Goal: Task Accomplishment & Management: Complete application form

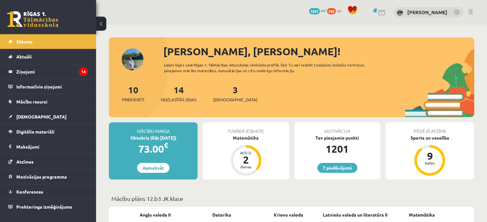
click at [264, 83] on div "10 Priekšmeti 14 Neizlasītās ziņas 3 Ieskaites" at bounding box center [291, 100] width 365 height 34
click at [185, 103] on div "10 Priekšmeti 14 Neizlasītās ziņas 3 Ieskaites" at bounding box center [291, 100] width 365 height 34
click at [186, 95] on div "14 Neizlasītās ziņas" at bounding box center [179, 93] width 36 height 20
click at [185, 98] on span "Neizlasītās ziņas" at bounding box center [179, 100] width 36 height 6
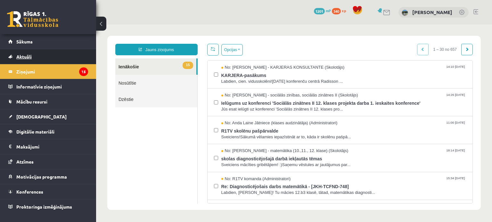
click at [67, 55] on link "Aktuāli" at bounding box center [48, 56] width 80 height 15
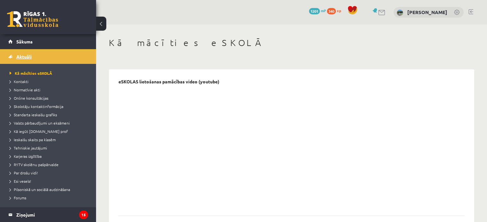
click at [69, 49] on link "Aktuāli" at bounding box center [48, 56] width 80 height 15
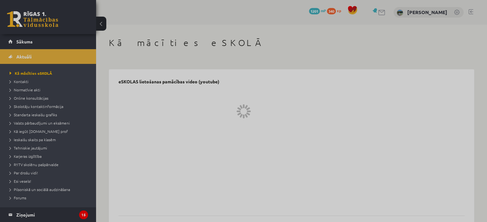
click at [68, 39] on div at bounding box center [243, 111] width 487 height 222
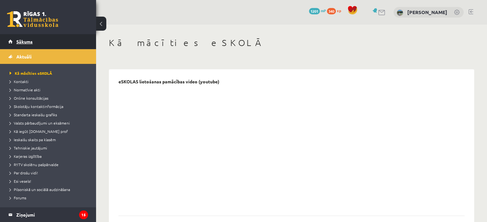
click at [67, 41] on link "Sākums" at bounding box center [48, 41] width 80 height 15
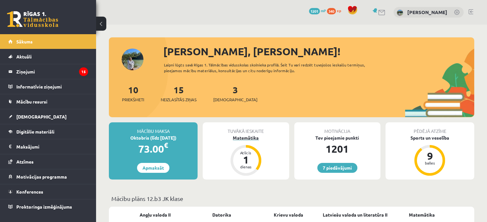
click at [248, 136] on div "Matemātika" at bounding box center [246, 138] width 86 height 7
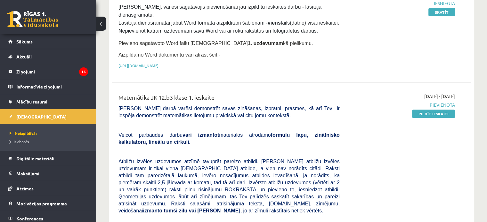
scroll to position [234, 0]
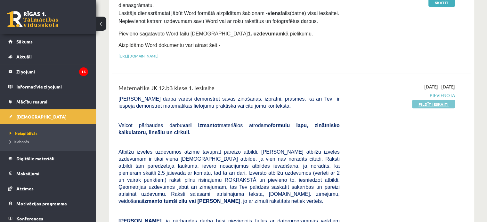
click at [426, 100] on link "Pildīt ieskaiti" at bounding box center [433, 104] width 43 height 8
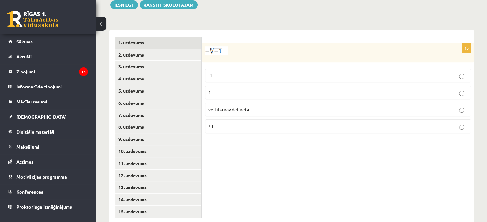
scroll to position [255, 0]
click at [228, 89] on p "1" at bounding box center [337, 92] width 259 height 7
click at [165, 49] on link "2. uzdevums" at bounding box center [158, 55] width 86 height 12
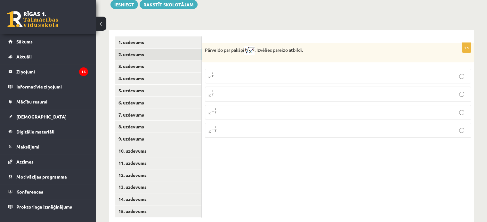
click at [292, 87] on label "x 9 4 x 9 4" at bounding box center [338, 94] width 266 height 15
click at [125, 60] on link "3. uzdevums" at bounding box center [158, 66] width 86 height 12
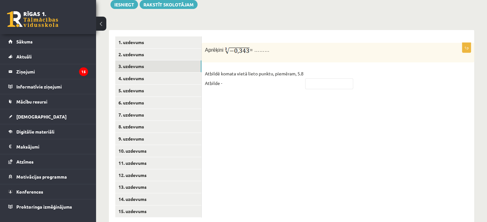
click at [332, 76] on fieldset "Atbildē komata vietā lieto punktu, piemēram, 5.8 Atbilde -" at bounding box center [338, 80] width 266 height 23
click at [333, 78] on input "text" at bounding box center [329, 83] width 48 height 11
type input "****"
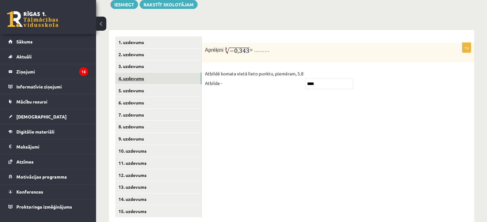
click at [153, 73] on link "4. uzdevums" at bounding box center [158, 79] width 86 height 12
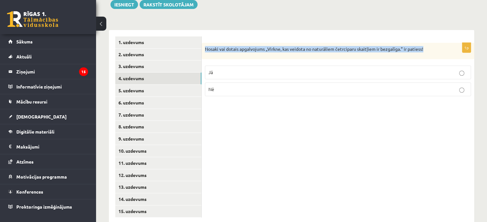
drag, startPoint x: 205, startPoint y: 35, endPoint x: 433, endPoint y: 40, distance: 228.6
click at [433, 43] on div "Nosaki vai dotais apgalvojums „Virkne, kas veidota no naturāliem četrciparu ska…" at bounding box center [338, 51] width 272 height 17
copy p "Nosaki vai dotais apgalvojums „Virkne, kas veidota no naturāliem četrciparu ska…"
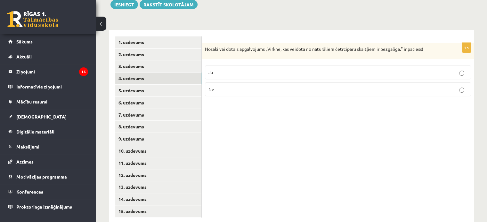
click at [243, 67] on fieldset "Jā Nē" at bounding box center [338, 80] width 266 height 36
click at [241, 86] on p "Nē" at bounding box center [337, 89] width 259 height 7
click at [136, 85] on link "5. uzdevums" at bounding box center [158, 91] width 86 height 12
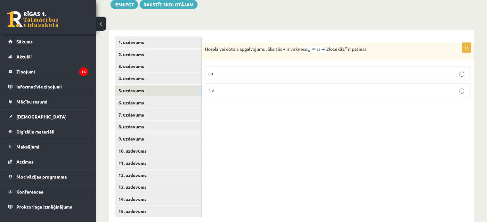
click at [314, 105] on div "1p Nosaki vai dotais apgalvojums „Skaitlis 4 ir virknes loceklis.” ir patiess! …" at bounding box center [338, 127] width 272 height 194
click at [350, 70] on p "Jā" at bounding box center [337, 73] width 259 height 7
click at [161, 97] on link "6. uzdevums" at bounding box center [158, 103] width 86 height 12
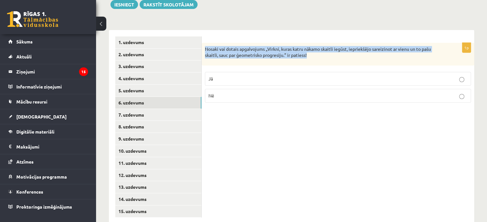
drag, startPoint x: 205, startPoint y: 35, endPoint x: 316, endPoint y: 45, distance: 111.8
click at [316, 45] on div "Nosaki vai dotais apgalvojums „Virkni, kuras katru nākamo skaitli iegūst, iepri…" at bounding box center [338, 54] width 272 height 23
copy p "Nosaki vai dotais apgalvojums „Virkni, kuras katru nākamo skaitli iegūst, iepri…"
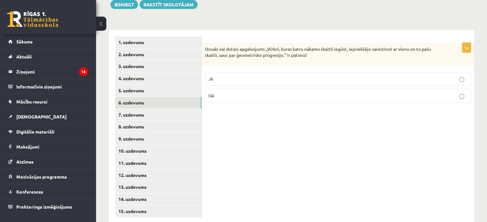
click at [263, 76] on p "Jā" at bounding box center [337, 79] width 259 height 7
click at [131, 109] on link "7. uzdevums" at bounding box center [158, 115] width 86 height 12
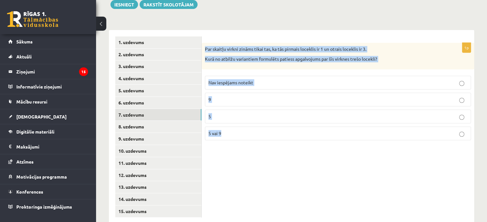
drag, startPoint x: 204, startPoint y: 34, endPoint x: 361, endPoint y: 121, distance: 180.5
click at [361, 121] on div "1p Par skaitļu virkni zināms tikai tas, ka tās pirmais loceklis ir 1 un otrais …" at bounding box center [338, 94] width 272 height 103
copy div "Par skaitļu virkni zināms tikai tas, ka tās pirmais loceklis ir 1 un otrais loc…"
click at [289, 79] on p "Nav iespējams noteikt" at bounding box center [337, 82] width 259 height 7
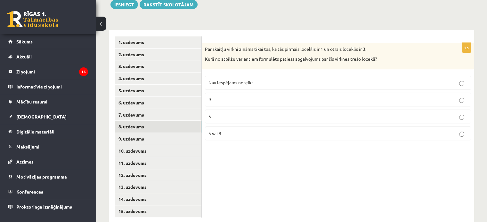
click at [135, 121] on link "8. uzdevums" at bounding box center [158, 127] width 86 height 12
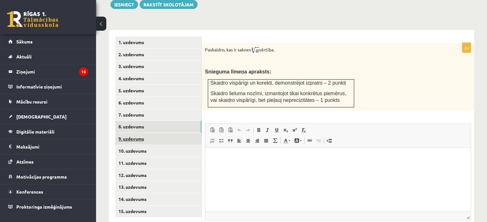
scroll to position [0, 0]
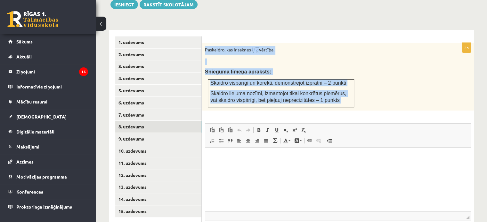
drag, startPoint x: 204, startPoint y: 33, endPoint x: 327, endPoint y: 99, distance: 140.0
click at [327, 99] on div "2p Paskaidro, kas ir saknes vērtība. Snieguma līmeņa apraksts: Skaidro vispārīg…" at bounding box center [338, 150] width 272 height 214
copy div "Paskaidro, kas ir saknes vērtība. Snieguma līmeņa apraksts: Skaidro vispārīgi u…"
click at [297, 43] on div "Paskaidro, kas ir saknes vērtība. Snieguma līmeņa apraksts: Skaidro vispārīgi u…" at bounding box center [338, 77] width 272 height 68
drag, startPoint x: 205, startPoint y: 34, endPoint x: 324, endPoint y: 102, distance: 137.2
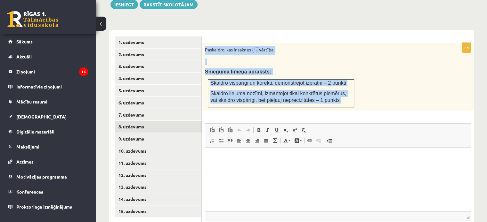
click at [324, 102] on div "2p Paskaidro, kas ir saknes vērtība. Snieguma līmeņa apraksts: Skaidro vispārīg…" at bounding box center [338, 150] width 272 height 214
copy div "Paskaidro, kas ir saknes vērtība. Snieguma līmeņa apraksts: Skaidro vispārīgi u…"
click at [368, 46] on p "Paskaidro, kas ir saknes vērtība." at bounding box center [322, 50] width 234 height 9
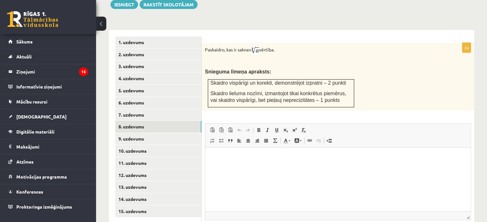
scroll to position [293, 0]
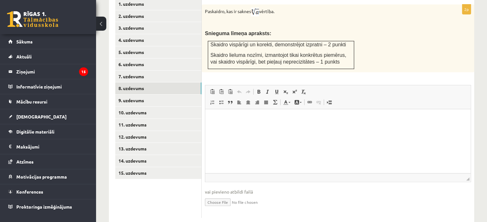
click at [219, 196] on input "file" at bounding box center [338, 202] width 266 height 13
type input "**********"
click at [267, 129] on html at bounding box center [337, 119] width 265 height 20
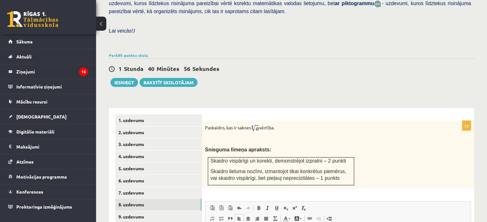
scroll to position [169, 0]
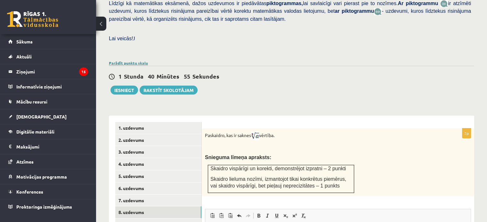
click at [134, 60] on link "Parādīt punktu skalu" at bounding box center [128, 62] width 39 height 5
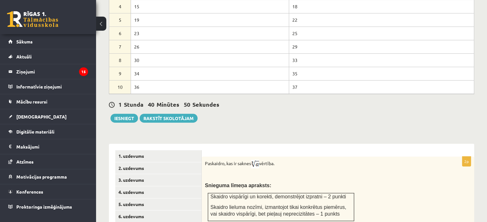
scroll to position [419, 0]
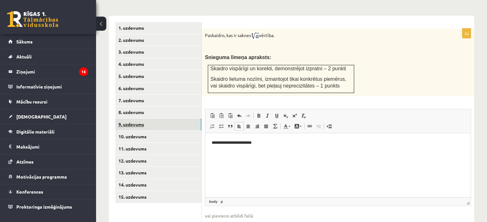
click at [172, 119] on link "9. uzdevums" at bounding box center [158, 125] width 86 height 12
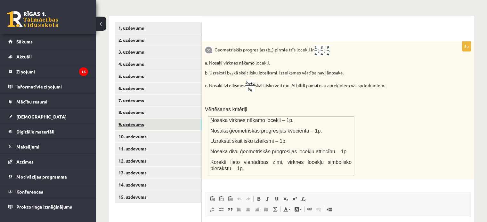
scroll to position [0, 0]
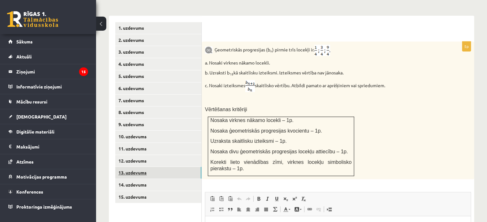
click at [132, 167] on link "13. uzdevums" at bounding box center [158, 173] width 86 height 12
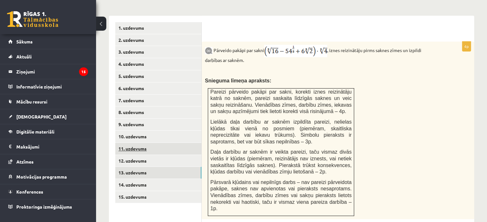
click at [129, 143] on link "11. uzdevums" at bounding box center [158, 149] width 86 height 12
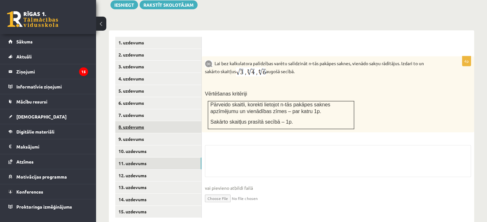
click at [139, 121] on link "8. uzdevums" at bounding box center [158, 127] width 86 height 12
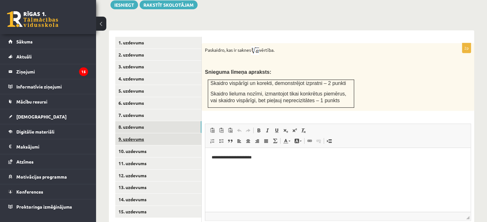
scroll to position [0, 0]
click at [146, 133] on link "9. uzdevums" at bounding box center [158, 139] width 86 height 12
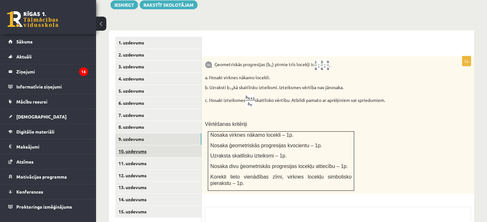
click at [155, 146] on link "10. uzdevums" at bounding box center [158, 152] width 86 height 12
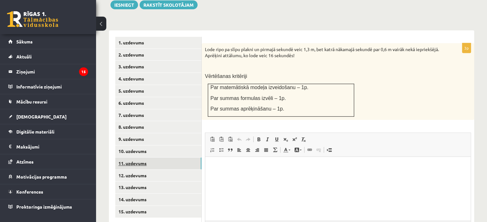
click at [158, 158] on link "11. uzdevums" at bounding box center [158, 164] width 86 height 12
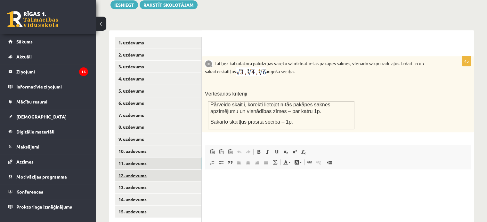
click at [161, 170] on link "12. uzdevums" at bounding box center [158, 176] width 86 height 12
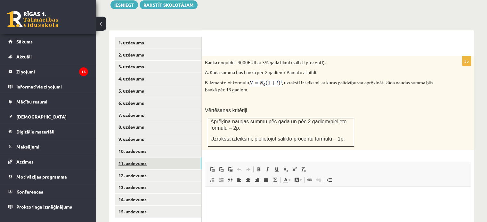
click at [164, 158] on link "11. uzdevums" at bounding box center [158, 164] width 86 height 12
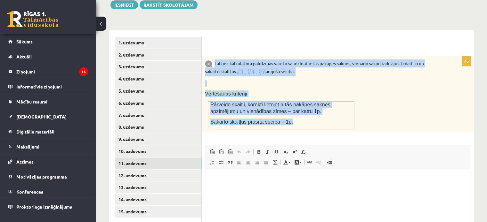
drag, startPoint x: 215, startPoint y: 45, endPoint x: 319, endPoint y: 112, distance: 123.5
click at [319, 112] on div "Lai bez kalkulatora palīdzības varētu salīdzināt n-tās pakāpes saknes, vienādo …" at bounding box center [338, 94] width 272 height 76
copy div "Lai bez kalkulatora palīdzības varētu salīdzināt n-tās pakāpes saknes, vienādo …"
click at [259, 68] on img at bounding box center [251, 72] width 30 height 9
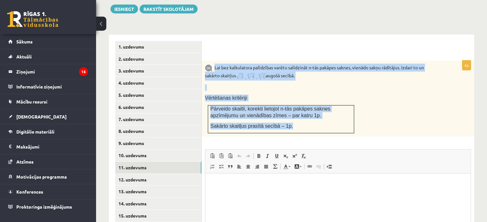
click at [266, 77] on div "Lai bez kalkulatora palīdzības varētu salīdzināt n-tās pakāpes saknes, vienādo …" at bounding box center [338, 98] width 272 height 76
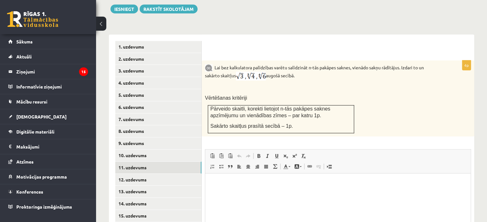
click at [256, 72] on img at bounding box center [251, 76] width 30 height 9
click at [419, 106] on div "Lai bez kalkulatora palīdzības varētu salīdzināt n-tās pakāpes saknes, vienādo …" at bounding box center [338, 98] width 272 height 76
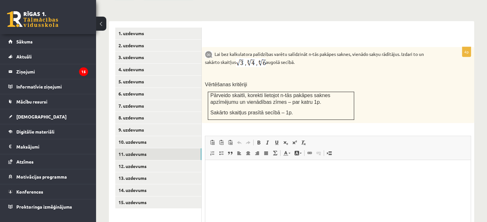
scroll to position [463, 0]
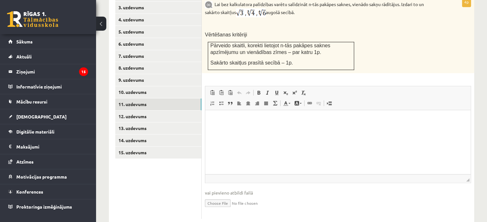
click at [226, 197] on input "file" at bounding box center [338, 203] width 266 height 13
type input "**********"
click at [236, 210] on link "Iesniegtā atbilde" at bounding box center [222, 213] width 34 height 7
click at [300, 130] on html at bounding box center [337, 120] width 265 height 20
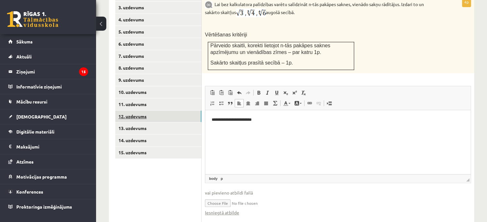
click at [137, 111] on link "12. uzdevums" at bounding box center [158, 117] width 86 height 12
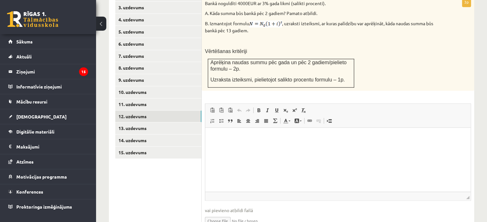
scroll to position [0, 0]
click at [164, 86] on link "10. uzdevums" at bounding box center [158, 92] width 86 height 12
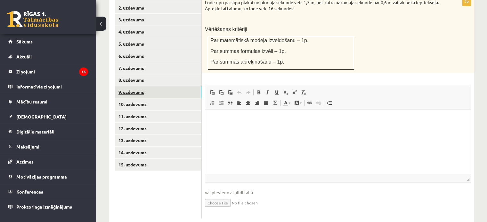
click at [157, 86] on link "9. uzdevums" at bounding box center [158, 92] width 86 height 12
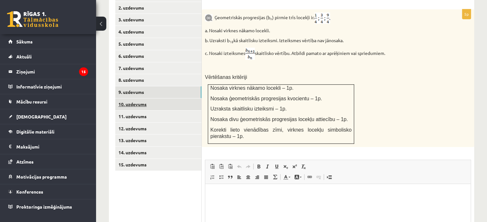
click at [152, 99] on link "10. uzdevums" at bounding box center [158, 105] width 86 height 12
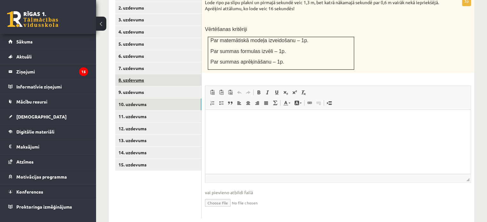
click at [141, 74] on link "8. uzdevums" at bounding box center [158, 80] width 86 height 12
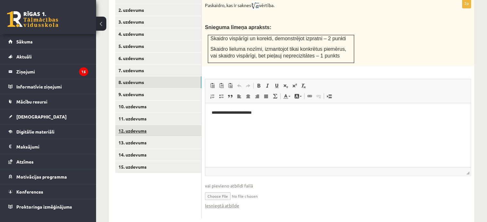
click at [151, 125] on link "12. uzdevums" at bounding box center [158, 131] width 86 height 12
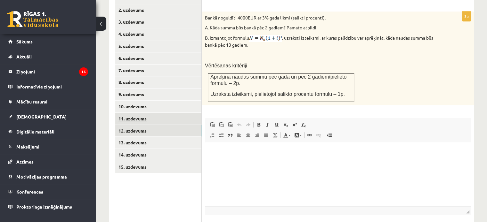
click at [147, 113] on link "11. uzdevums" at bounding box center [158, 119] width 86 height 12
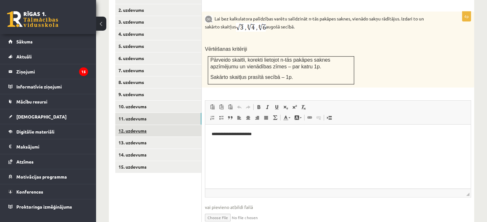
click at [147, 125] on link "12. uzdevums" at bounding box center [158, 131] width 86 height 12
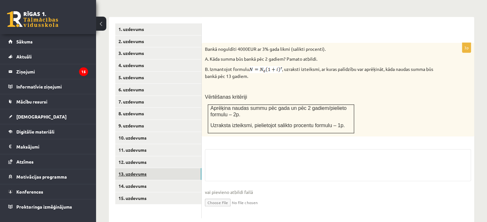
click at [156, 168] on link "13. uzdevums" at bounding box center [158, 174] width 86 height 12
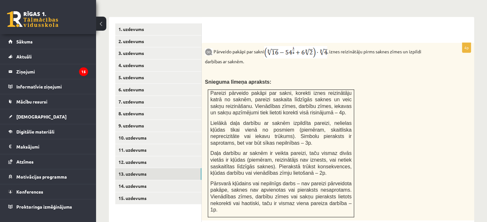
scroll to position [0, 0]
click at [302, 46] on p "Pārveido pakāpi par sakni , iznes reizinātāju pirms saknes zīmes un izpildi dar…" at bounding box center [322, 55] width 234 height 19
click at [297, 46] on img at bounding box center [295, 52] width 63 height 12
drag, startPoint x: 216, startPoint y: 37, endPoint x: 232, endPoint y: 25, distance: 20.1
click at [232, 25] on form "4p Pārveido pakāpi par sakni , iznes reizinātāju pirms saknes zīmes un izpildi …" at bounding box center [338, 194] width 260 height 343
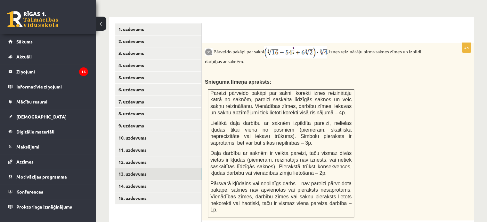
click at [231, 24] on form "4p Pārveido pakāpi par sakni , iznes reizinātāju pirms saknes zīmes un izpildi …" at bounding box center [338, 194] width 260 height 343
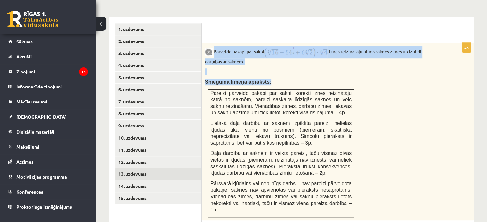
drag, startPoint x: 214, startPoint y: 36, endPoint x: 342, endPoint y: 196, distance: 204.8
click at [342, 196] on div "Pārveido pakāpi par sakni , iznes reizinātāju pirms saknes zīmes un izpildi dar…" at bounding box center [338, 132] width 272 height 178
click at [277, 52] on div "Pārveido pakāpi par sakni , iznes reizinātāju pirms saknes zīmes un izpildi dar…" at bounding box center [338, 132] width 272 height 178
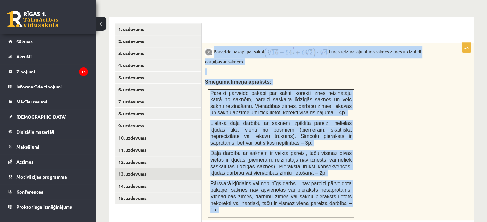
drag, startPoint x: 214, startPoint y: 36, endPoint x: 350, endPoint y: 200, distance: 213.0
click at [350, 200] on div "4p Pārveido pakāpi par sakni , iznes reizinātāju pirms saknes zīmes un izpildi …" at bounding box center [338, 205] width 272 height 324
copy div "Pārveido pakāpi par sakni , iznes reizinātāju pirms saknes zīmes un izpildi dar…"
click at [376, 125] on div "Pārveido pakāpi par sakni , iznes reizinātāju pirms saknes zīmes un izpildi dar…" at bounding box center [338, 132] width 272 height 178
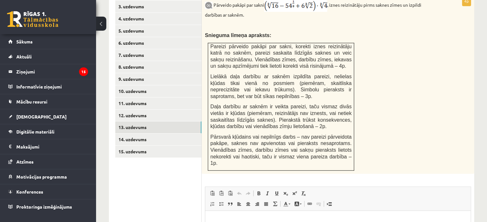
scroll to position [559, 0]
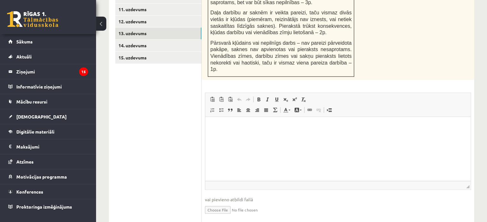
click at [232, 203] on input "file" at bounding box center [338, 209] width 266 height 13
type input "**********"
click at [219, 216] on link "Iesniegtā atbilde" at bounding box center [222, 219] width 34 height 7
click at [313, 136] on html at bounding box center [337, 127] width 265 height 20
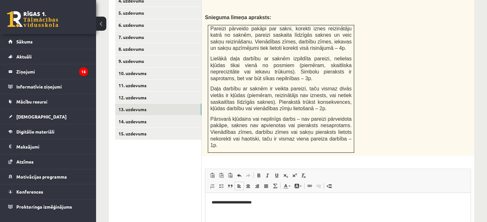
scroll to position [480, 0]
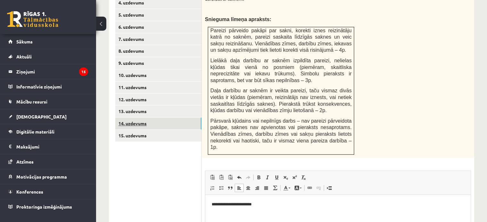
click at [134, 118] on link "14. uzdevums" at bounding box center [158, 124] width 86 height 12
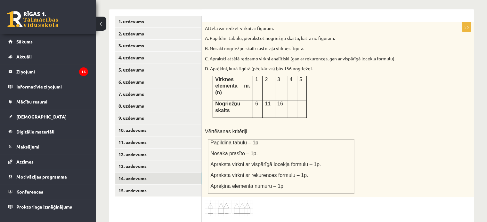
scroll to position [490, 0]
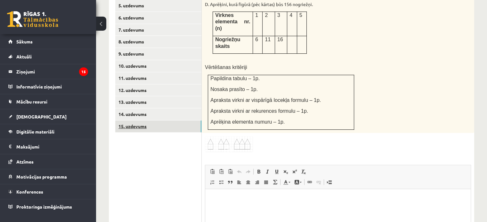
click at [186, 121] on link "15. uzdevums" at bounding box center [158, 127] width 86 height 12
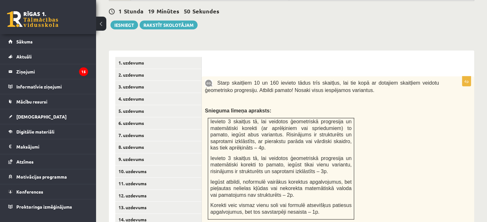
scroll to position [383, 0]
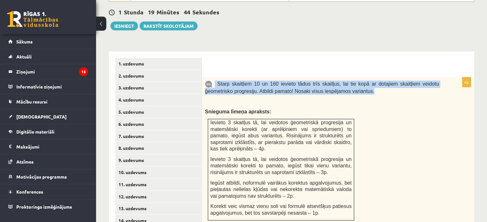
drag, startPoint x: 214, startPoint y: 65, endPoint x: 345, endPoint y: 79, distance: 131.7
click at [345, 81] on p "Starp skaitļiem 10 un 160 ievieto tādus trīs skaitļus, lai tie kopā ar dotajiem…" at bounding box center [322, 88] width 234 height 14
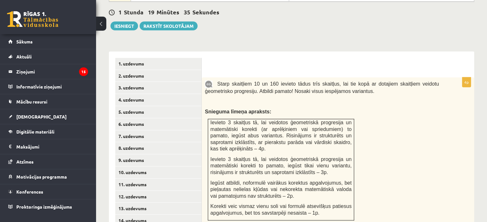
click at [306, 109] on p "Snieguma līmeņa apraksts:" at bounding box center [322, 112] width 234 height 7
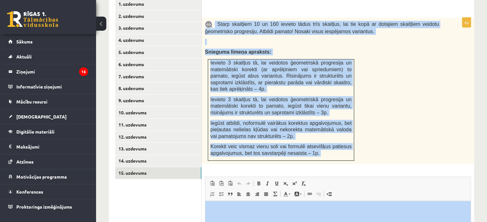
drag, startPoint x: 214, startPoint y: 63, endPoint x: 351, endPoint y: 228, distance: 214.4
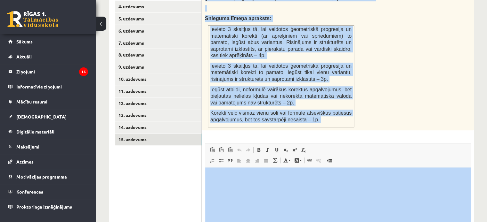
click at [279, 110] on span "Korekti veic vismaz vienu soli vai formulē atsevišķus patiesus apgalvojumus, be…" at bounding box center [280, 116] width 141 height 12
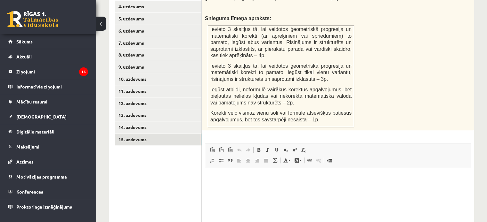
drag, startPoint x: 313, startPoint y: 101, endPoint x: 241, endPoint y: 79, distance: 75.8
click at [241, 79] on td "Ievieto 3 skaitļus tā, lai veidotos ģeometriskā progresija un matemātiski korek…" at bounding box center [281, 76] width 146 height 101
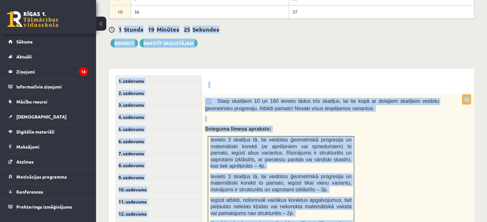
scroll to position [355, 0]
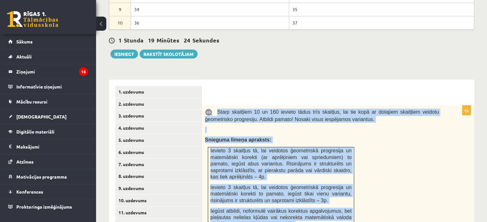
drag, startPoint x: 309, startPoint y: 104, endPoint x: 215, endPoint y: 99, distance: 93.6
click at [215, 106] on div "Starp skaitļiem 10 un 160 ievieto tādus trīs skaitļus, lai tie kopā ar dotajiem…" at bounding box center [338, 179] width 272 height 147
copy div "Starp skaitļiem 10 un 160 ievieto tādus trīs skaitļus, lai tie kopā ar dotajiem…"
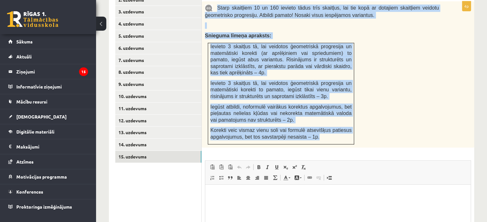
scroll to position [534, 0]
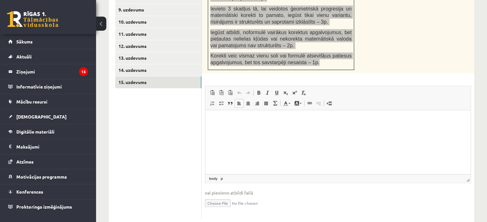
click at [258, 130] on html at bounding box center [337, 120] width 265 height 20
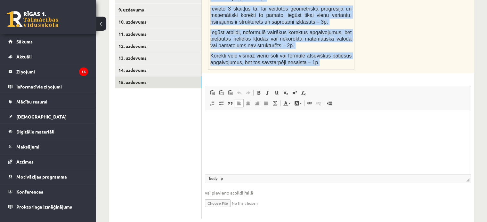
click at [233, 197] on input "file" at bounding box center [338, 203] width 266 height 13
type input "**********"
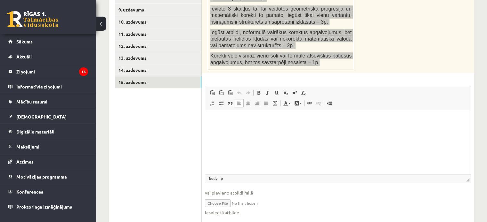
click at [265, 122] on p "Bagātinātā teksta redaktors, wiswyg-editor-user-answer-47433776406960" at bounding box center [338, 120] width 253 height 7
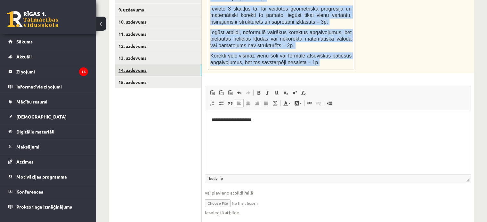
click at [125, 64] on link "14. uzdevums" at bounding box center [158, 70] width 86 height 12
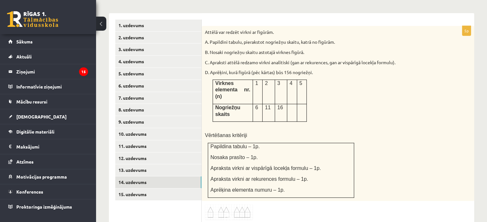
scroll to position [418, 0]
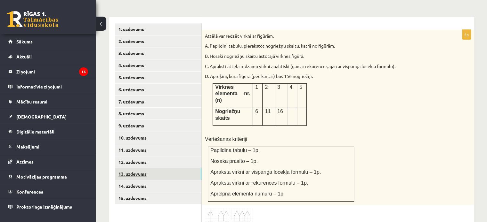
click at [141, 168] on link "13. uzdevums" at bounding box center [158, 174] width 86 height 12
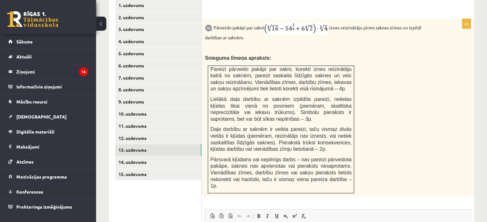
scroll to position [444, 0]
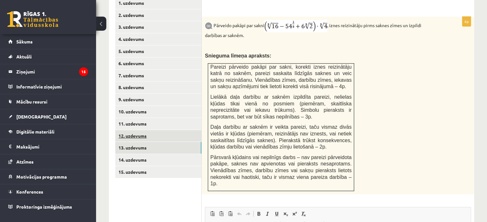
click at [185, 130] on link "12. uzdevums" at bounding box center [158, 136] width 86 height 12
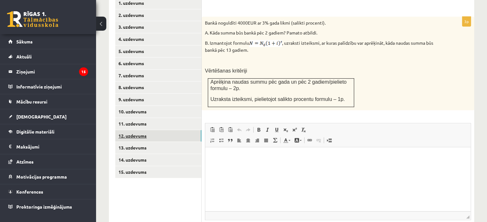
scroll to position [0, 0]
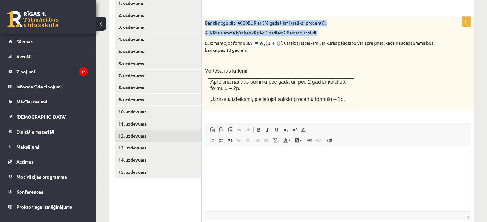
drag, startPoint x: 206, startPoint y: 6, endPoint x: 323, endPoint y: 19, distance: 118.1
click at [323, 19] on div "Bankā noguldīti 4000EUR ar 3% gada likmi (salikti procenti). A. Kāda summa būs …" at bounding box center [338, 64] width 272 height 94
copy div "Bankā noguldīti 4000EUR ar 3% gada likmi (salikti procenti). A. Kāda summa būs …"
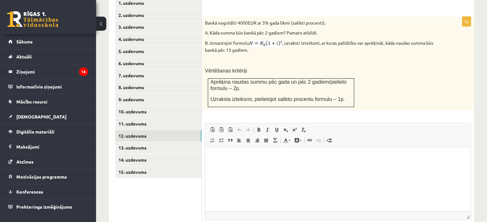
click at [362, 64] on div "Bankā noguldīti 4000EUR ar 3% gada likmi (salikti procenti). A. Kāda summa būs …" at bounding box center [338, 64] width 272 height 94
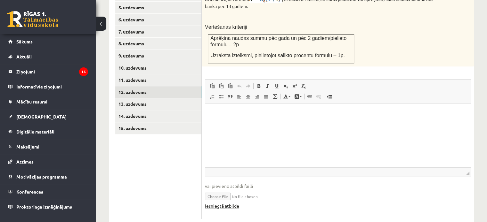
click at [224, 203] on link "Iesniegtā atbilde" at bounding box center [222, 206] width 34 height 7
click at [230, 190] on input "file" at bounding box center [338, 196] width 266 height 13
type input "**********"
click at [263, 123] on html at bounding box center [337, 114] width 265 height 20
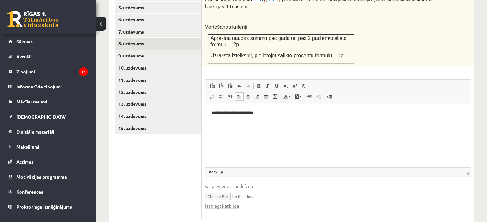
click at [139, 38] on link "8. uzdevums" at bounding box center [158, 44] width 86 height 12
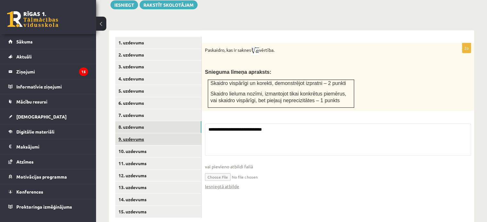
scroll to position [449, 0]
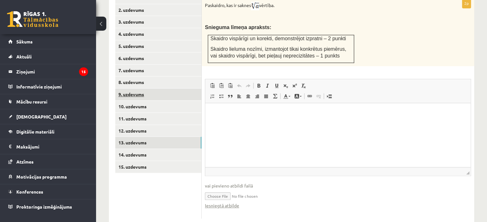
click at [157, 137] on link "13. uzdevums" at bounding box center [158, 143] width 86 height 12
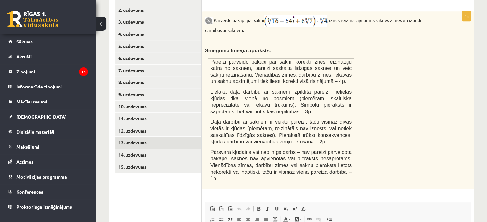
scroll to position [451, 0]
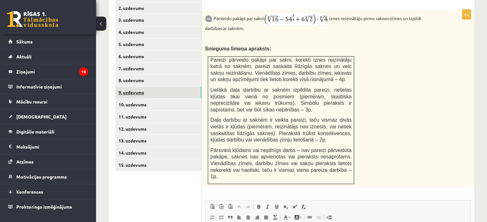
click at [146, 87] on link "9. uzdevums" at bounding box center [158, 93] width 86 height 12
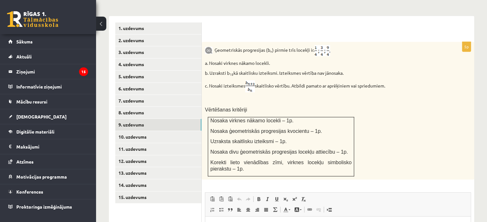
scroll to position [420, 0]
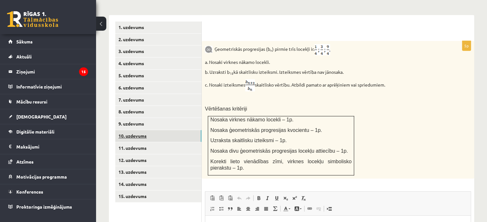
click at [181, 130] on link "10. uzdevums" at bounding box center [158, 136] width 86 height 12
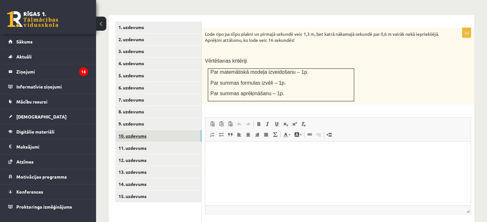
scroll to position [0, 0]
click at [176, 142] on link "11. uzdevums" at bounding box center [158, 148] width 86 height 12
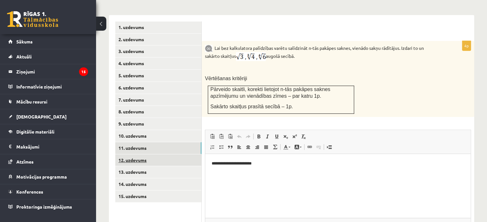
click at [165, 155] on link "12. uzdevums" at bounding box center [158, 161] width 86 height 12
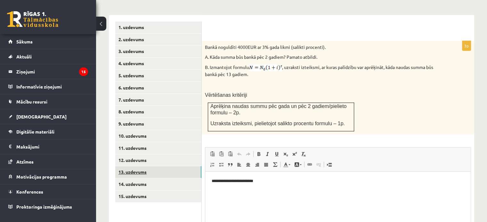
click at [155, 166] on link "13. uzdevums" at bounding box center [158, 172] width 86 height 12
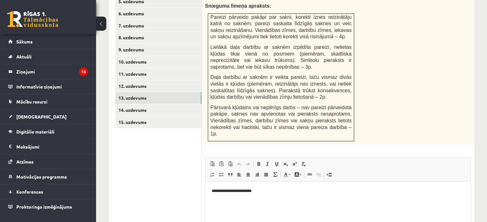
scroll to position [501, 0]
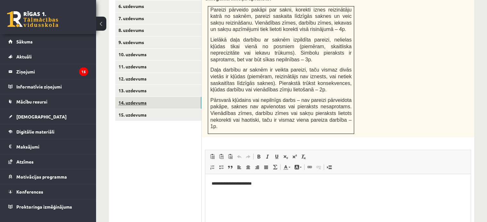
click at [159, 97] on link "14. uzdevums" at bounding box center [158, 103] width 86 height 12
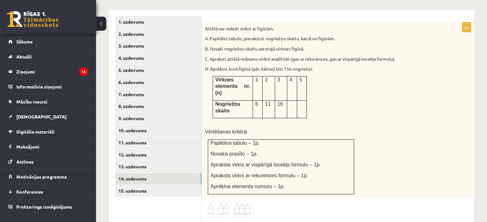
scroll to position [426, 0]
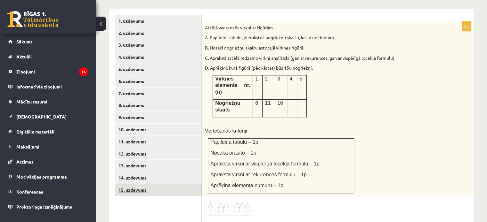
click at [149, 184] on link "15. uzdevums" at bounding box center [158, 190] width 86 height 12
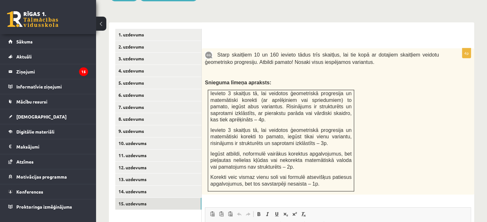
scroll to position [417, 0]
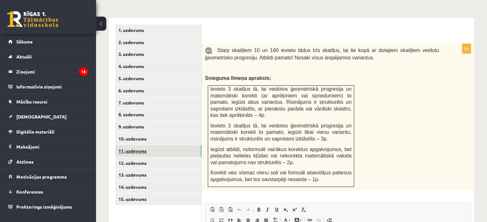
click at [147, 145] on link "11. uzdevums" at bounding box center [158, 151] width 86 height 12
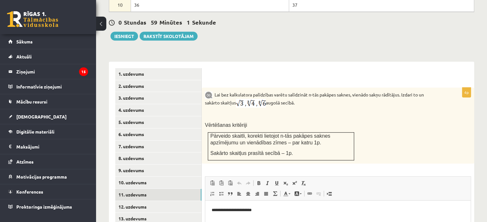
scroll to position [397, 0]
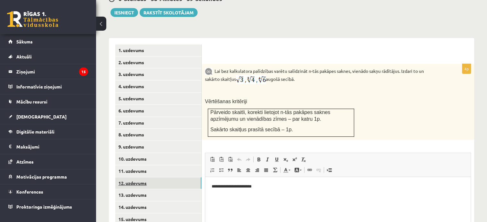
click at [148, 178] on link "12. uzdevums" at bounding box center [158, 184] width 86 height 12
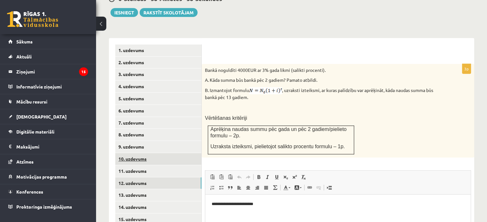
scroll to position [0, 0]
click at [149, 153] on link "10. uzdevums" at bounding box center [158, 159] width 86 height 12
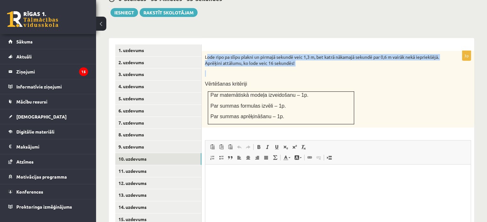
drag, startPoint x: 206, startPoint y: 39, endPoint x: 248, endPoint y: 59, distance: 46.2
click at [248, 59] on div "Lode ripo pa slīpu plakni un pirmajā sekundē veic 1,3 m, bet katrā nākamajā sek…" at bounding box center [338, 89] width 272 height 77
click at [257, 70] on p at bounding box center [322, 73] width 234 height 6
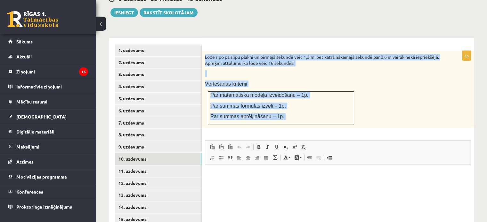
drag, startPoint x: 204, startPoint y: 39, endPoint x: 291, endPoint y: 113, distance: 114.6
click at [291, 113] on div "3p Lode ripo pa slīpu plakni un pirmajā sekundē veic 1,3 m, bet katrā nākamajā …" at bounding box center [338, 162] width 272 height 223
copy div "Lode ripo pa slīpu plakni un pirmajā sekundē veic 1,3 m, bet katrā nākamajā sek…"
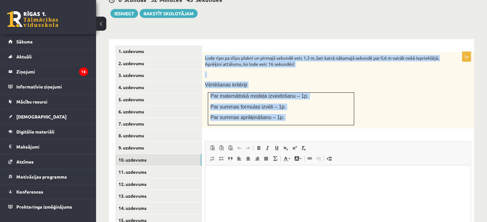
scroll to position [451, 0]
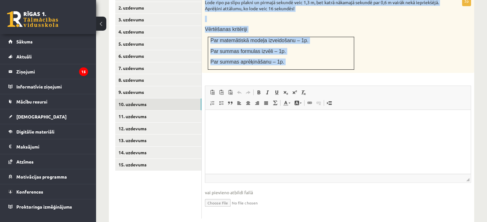
click at [229, 196] on input "file" at bounding box center [338, 202] width 266 height 13
type input "**********"
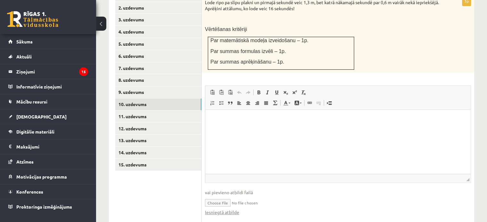
click at [265, 128] on html at bounding box center [337, 120] width 265 height 20
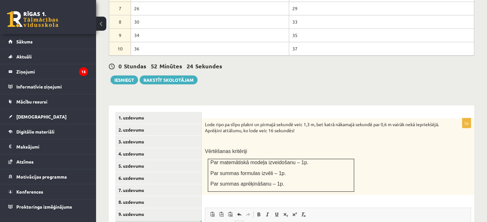
scroll to position [327, 0]
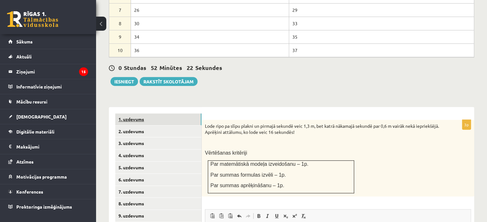
click at [167, 114] on link "1. uzdevums" at bounding box center [158, 120] width 86 height 12
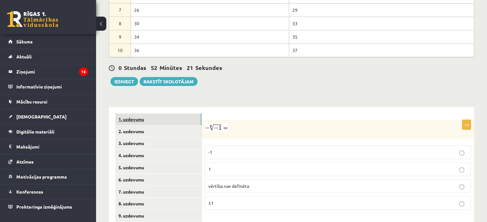
click at [168, 114] on link "1. uzdevums" at bounding box center [158, 120] width 86 height 12
click at [168, 126] on link "2. uzdevums" at bounding box center [158, 132] width 86 height 12
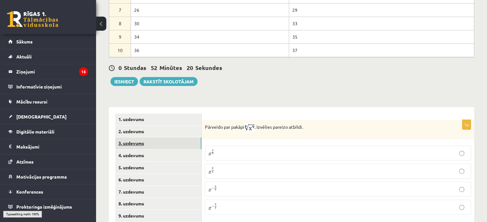
click at [166, 138] on link "3. uzdevums" at bounding box center [158, 144] width 86 height 12
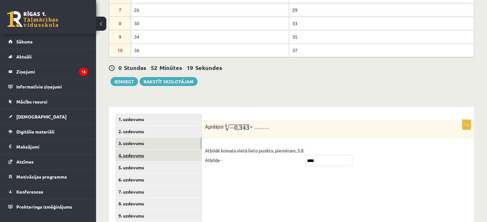
click at [166, 150] on link "4. uzdevums" at bounding box center [158, 156] width 86 height 12
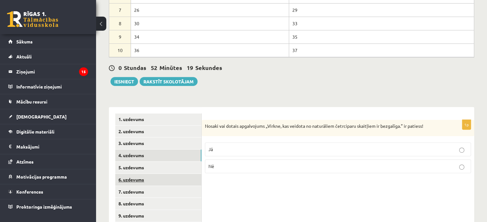
click at [166, 174] on link "6. uzdevums" at bounding box center [158, 180] width 86 height 12
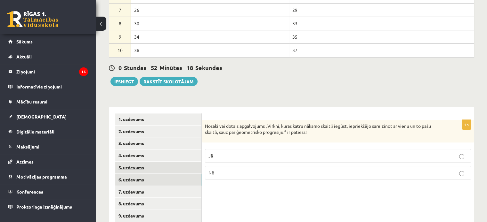
click at [166, 162] on link "5. uzdevums" at bounding box center [158, 168] width 86 height 12
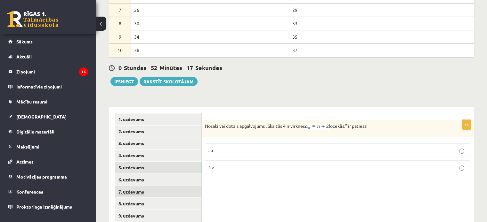
click at [165, 186] on link "7. uzdevums" at bounding box center [158, 192] width 86 height 12
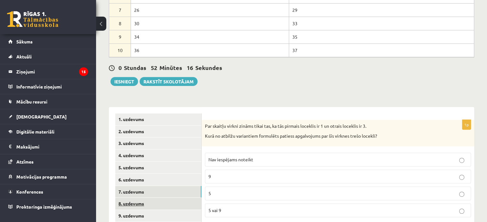
click at [165, 198] on link "8. uzdevums" at bounding box center [158, 204] width 86 height 12
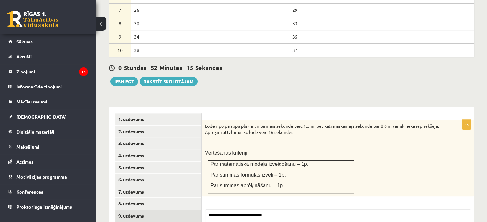
click at [164, 210] on link "9. uzdevums" at bounding box center [158, 216] width 86 height 12
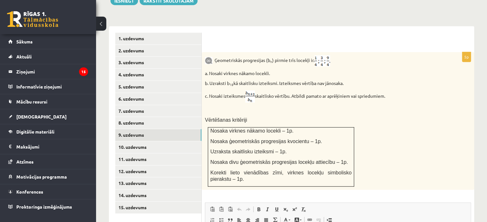
scroll to position [410, 0]
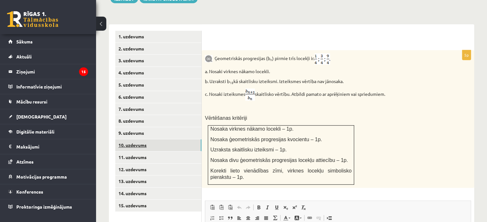
click at [151, 140] on link "10. uzdevums" at bounding box center [158, 146] width 86 height 12
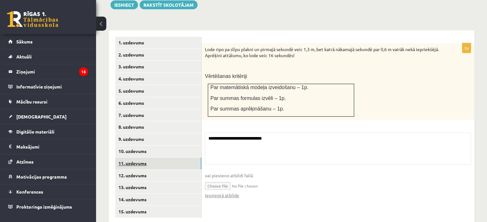
click at [151, 158] on link "11. uzdevums" at bounding box center [158, 164] width 86 height 12
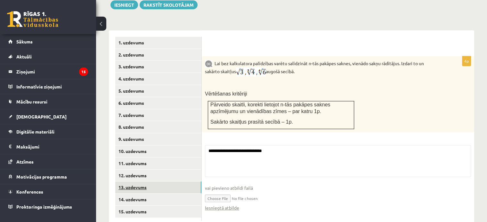
click at [155, 182] on link "13. uzdevums" at bounding box center [158, 188] width 86 height 12
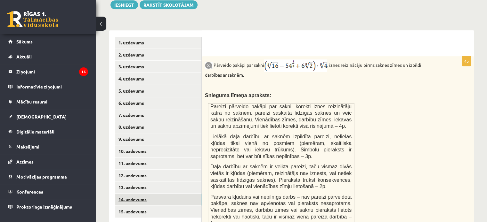
click at [154, 194] on link "14. uzdevums" at bounding box center [158, 200] width 86 height 12
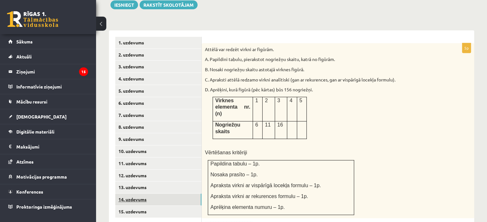
click at [154, 194] on link "14. uzdevums" at bounding box center [158, 200] width 86 height 12
click at [156, 194] on link "14. uzdevums" at bounding box center [158, 200] width 86 height 12
click at [156, 206] on link "15. uzdevums" at bounding box center [158, 212] width 86 height 12
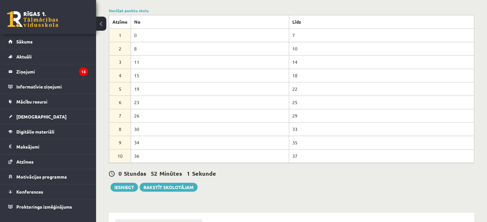
scroll to position [225, 0]
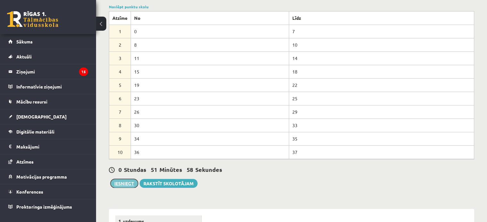
click at [128, 179] on button "Iesniegt" at bounding box center [124, 183] width 28 height 9
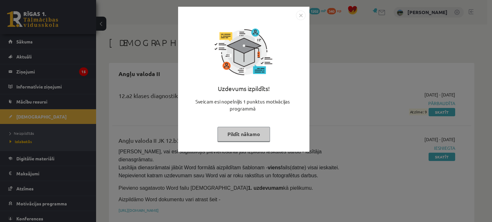
click at [297, 16] on img "Close" at bounding box center [301, 16] width 10 height 10
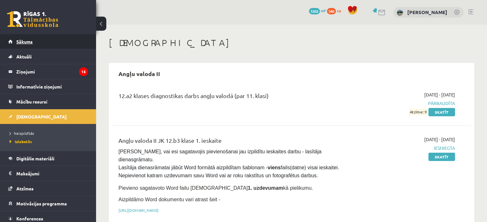
click at [56, 41] on link "Sākums" at bounding box center [48, 41] width 80 height 15
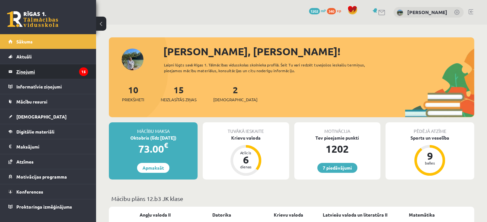
click at [63, 74] on legend "Ziņojumi 15" at bounding box center [52, 71] width 72 height 15
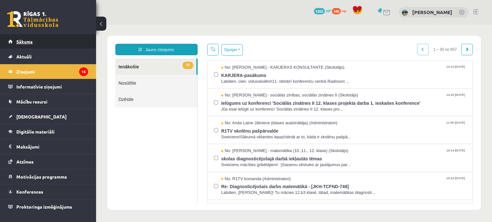
click at [56, 39] on link "Sākums" at bounding box center [48, 41] width 80 height 15
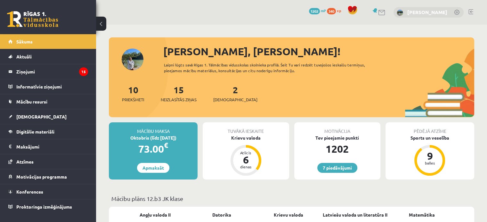
click at [407, 12] on link "[PERSON_NAME]" at bounding box center [427, 12] width 40 height 6
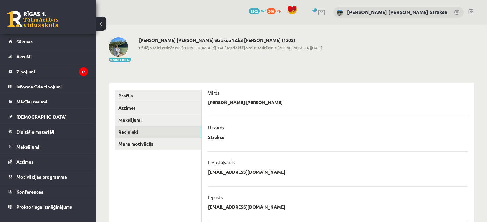
click at [179, 128] on link "Radinieki" at bounding box center [158, 132] width 86 height 12
